Goal: Task Accomplishment & Management: Manage account settings

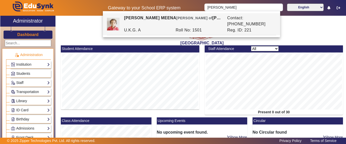
scroll to position [223, 0]
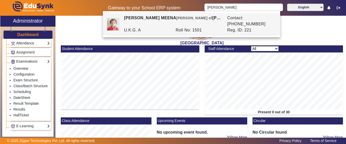
click at [276, 8] on input "[PERSON_NAME]" at bounding box center [244, 8] width 78 height 8
click at [23, 34] on h3 "Dashboard" at bounding box center [27, 34] width 21 height 5
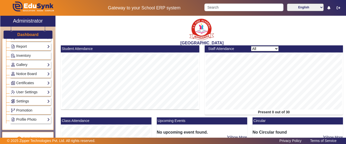
scroll to position [96, 0]
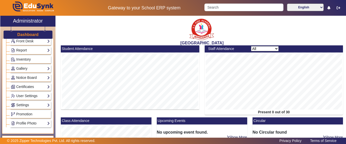
click at [28, 36] on h3 "Dashboard" at bounding box center [27, 34] width 21 height 5
click at [217, 8] on input "Search" at bounding box center [244, 8] width 79 height 8
type input "GUNJA"
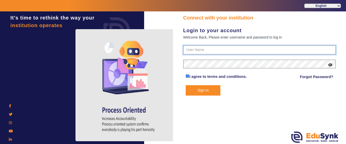
type input "9928895959"
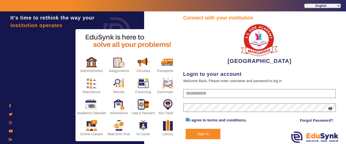
click at [201, 133] on button "Sign In" at bounding box center [203, 134] width 35 height 10
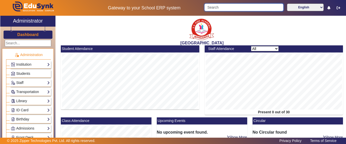
click at [218, 9] on input "Search" at bounding box center [244, 8] width 79 height 8
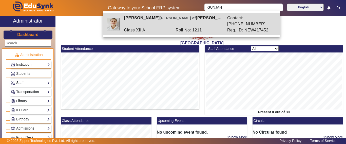
click at [144, 16] on div "[PERSON_NAME] [PERSON_NAME] of [PERSON_NAME]" at bounding box center [172, 21] width 103 height 12
type input "[PERSON_NAME]"
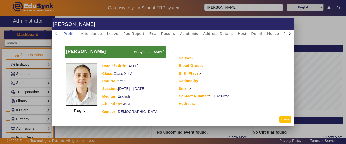
click at [290, 119] on button "Close" at bounding box center [286, 119] width 12 height 7
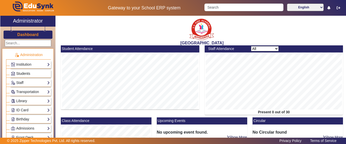
click at [22, 74] on span "Students" at bounding box center [23, 74] width 14 height 4
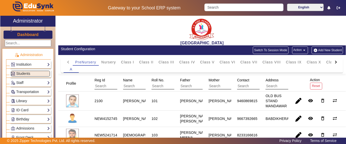
click at [335, 63] on div at bounding box center [336, 62] width 9 height 7
click at [332, 62] on mat-tab-header "PreNursery Nursery Class I Class II Class III Class IV Class V Class VI Class V…" at bounding box center [202, 62] width 277 height 7
click at [332, 61] on mat-tab-header "PreNursery Nursery Class I Class II Class III Class IV Class V Class VI Class V…" at bounding box center [202, 62] width 277 height 7
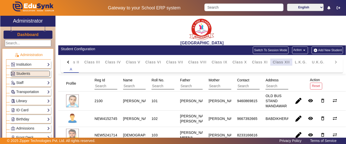
click at [291, 61] on div "Class XII" at bounding box center [282, 62] width 22 height 7
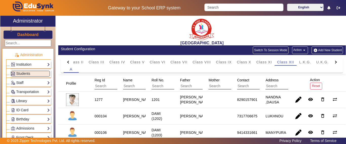
click at [133, 87] on input "text" at bounding box center [145, 86] width 45 height 7
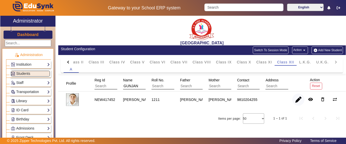
click at [297, 101] on span "button" at bounding box center [299, 100] width 12 height 12
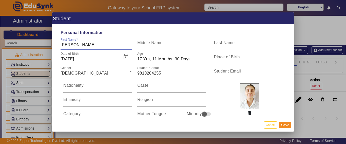
drag, startPoint x: 82, startPoint y: 46, endPoint x: 59, endPoint y: 48, distance: 23.4
click at [59, 48] on div "First Name [PERSON_NAME]" at bounding box center [96, 43] width 77 height 14
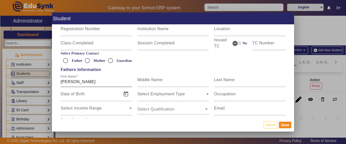
scroll to position [355, 0]
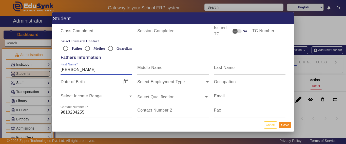
drag, startPoint x: 101, startPoint y: 69, endPoint x: 61, endPoint y: 68, distance: 40.1
click at [61, 68] on input "[PERSON_NAME]" at bounding box center [97, 70] width 72 height 6
drag, startPoint x: 103, startPoint y: 71, endPoint x: 60, endPoint y: 72, distance: 43.4
click at [55, 71] on div "Personal Information First Name [PERSON_NAME] Middle Name Last Name Date of Bir…" at bounding box center [173, 72] width 242 height 94
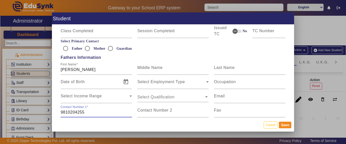
drag, startPoint x: 91, startPoint y: 114, endPoint x: 61, endPoint y: 111, distance: 30.1
click at [61, 111] on input "9810204255" at bounding box center [97, 112] width 72 height 6
click at [273, 124] on button "Cancel" at bounding box center [271, 124] width 14 height 7
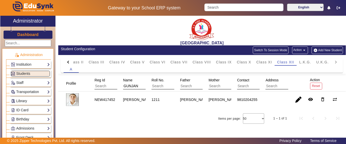
drag, startPoint x: 135, startPoint y: 85, endPoint x: 123, endPoint y: 85, distance: 11.9
click at [123, 85] on div "Name [PERSON_NAME]" at bounding box center [148, 84] width 54 height 16
type input "RADHIKA"
click at [298, 100] on span "button" at bounding box center [299, 100] width 12 height 12
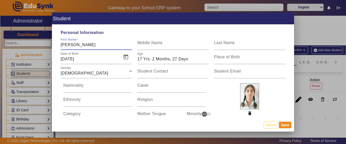
drag, startPoint x: 100, startPoint y: 45, endPoint x: 61, endPoint y: 43, distance: 38.9
click at [61, 43] on input "[PERSON_NAME]" at bounding box center [97, 45] width 72 height 6
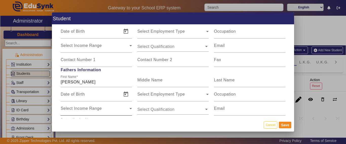
scroll to position [431, 0]
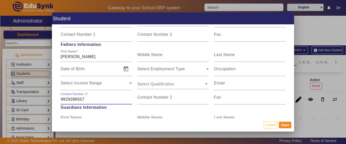
drag, startPoint x: 88, startPoint y: 100, endPoint x: 50, endPoint y: 100, distance: 37.3
click at [50, 100] on div "Student Personal Information First Name [PERSON_NAME] Middle Name Last Name Dat…" at bounding box center [173, 72] width 346 height 144
paste input "[PERSON_NAME]"
type input "9929386557"
click at [72, 100] on input "9929386557" at bounding box center [97, 99] width 72 height 6
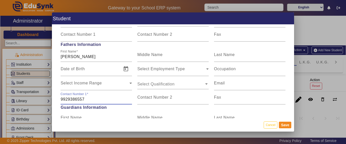
click at [75, 100] on input "9929386557" at bounding box center [97, 99] width 72 height 6
drag, startPoint x: 270, startPoint y: 124, endPoint x: 252, endPoint y: 99, distance: 30.3
click at [270, 124] on button "Cancel" at bounding box center [271, 124] width 14 height 7
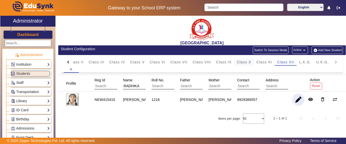
click at [245, 62] on span "Class X" at bounding box center [244, 62] width 14 height 4
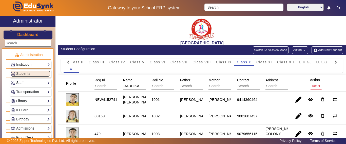
drag, startPoint x: 144, startPoint y: 84, endPoint x: 116, endPoint y: 84, distance: 28.7
click at [117, 85] on mat-header-cell "Name [GEOGRAPHIC_DATA]" at bounding box center [131, 83] width 29 height 16
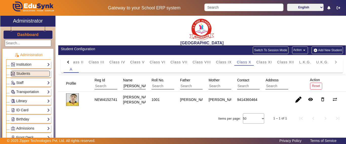
drag, startPoint x: 123, startPoint y: 95, endPoint x: 167, endPoint y: 104, distance: 44.4
click at [132, 104] on staff-with-status "[PERSON_NAME] [PERSON_NAME]" at bounding box center [138, 99] width 30 height 9
drag, startPoint x: 178, startPoint y: 95, endPoint x: 196, endPoint y: 106, distance: 21.2
click at [196, 106] on mat-cell "[PERSON_NAME]" at bounding box center [188, 100] width 29 height 16
drag, startPoint x: 262, startPoint y: 100, endPoint x: 232, endPoint y: 101, distance: 30.7
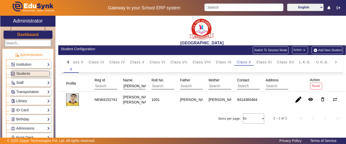
click at [232, 101] on mat-row "NEW41527412 [PERSON_NAME] [PERSON_NAME] 1001 [PERSON_NAME] [PERSON_NAME] MEENA …" at bounding box center [202, 100] width 288 height 16
copy mat-row "9414360464 remove_red_eye delete_outline sync_alt"
click at [298, 100] on span "button" at bounding box center [299, 100] width 12 height 12
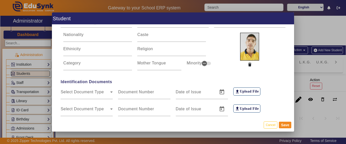
scroll to position [0, 0]
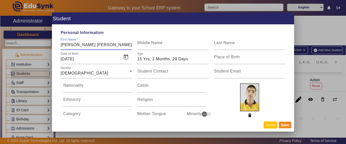
click at [272, 128] on button "Cancel" at bounding box center [271, 124] width 14 height 7
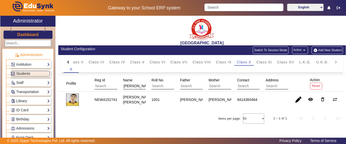
drag, startPoint x: 136, startPoint y: 86, endPoint x: 118, endPoint y: 86, distance: 18.3
click at [118, 86] on mat-header-cell "Name [PERSON_NAME]" at bounding box center [131, 83] width 29 height 16
type input "YASHRA"
drag, startPoint x: 179, startPoint y: 96, endPoint x: 194, endPoint y: 106, distance: 18.2
click at [194, 104] on div "[PERSON_NAME]" at bounding box center [195, 99] width 33 height 9
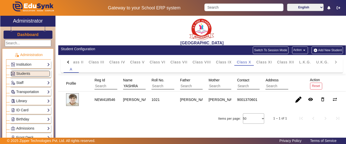
copy div "[PERSON_NAME]"
click at [299, 102] on span "button" at bounding box center [299, 100] width 12 height 12
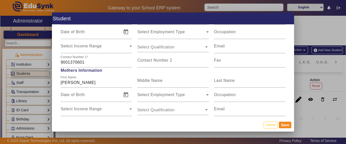
scroll to position [406, 0]
drag, startPoint x: 71, startPoint y: 62, endPoint x: 63, endPoint y: 65, distance: 8.4
click at [46, 62] on div "Student Personal Information First Name [PERSON_NAME] Middle Name Last Name Dat…" at bounding box center [173, 72] width 346 height 144
